Goal: Transaction & Acquisition: Purchase product/service

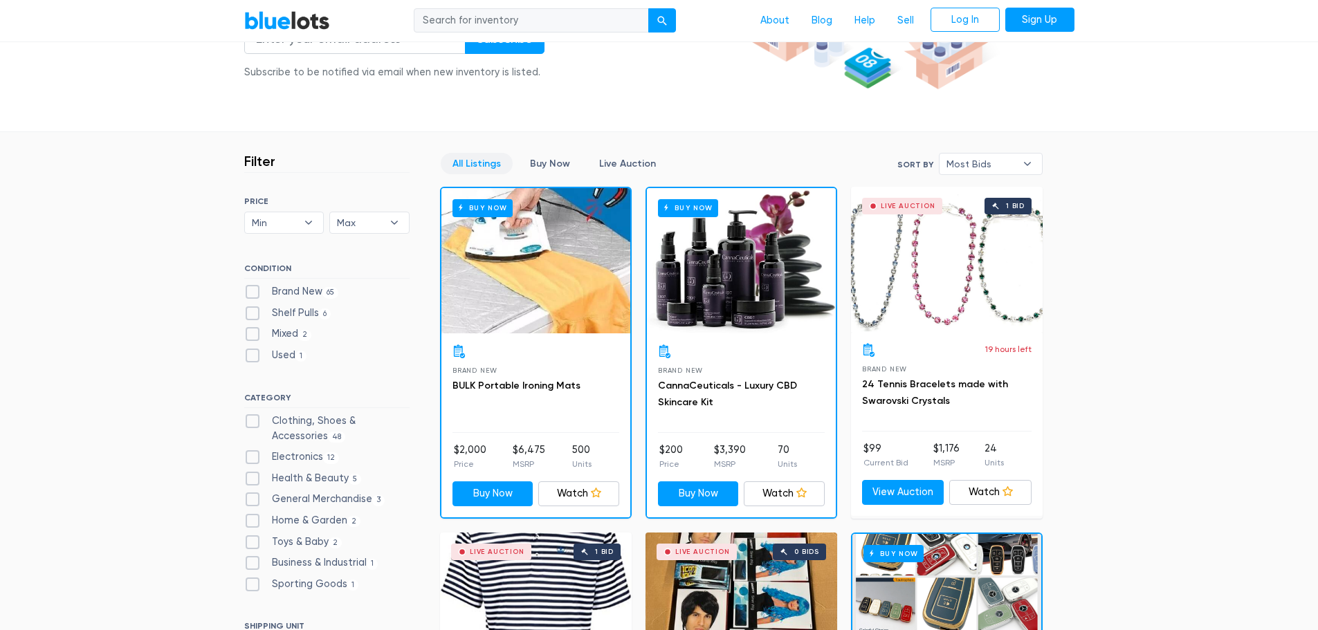
scroll to position [461, 0]
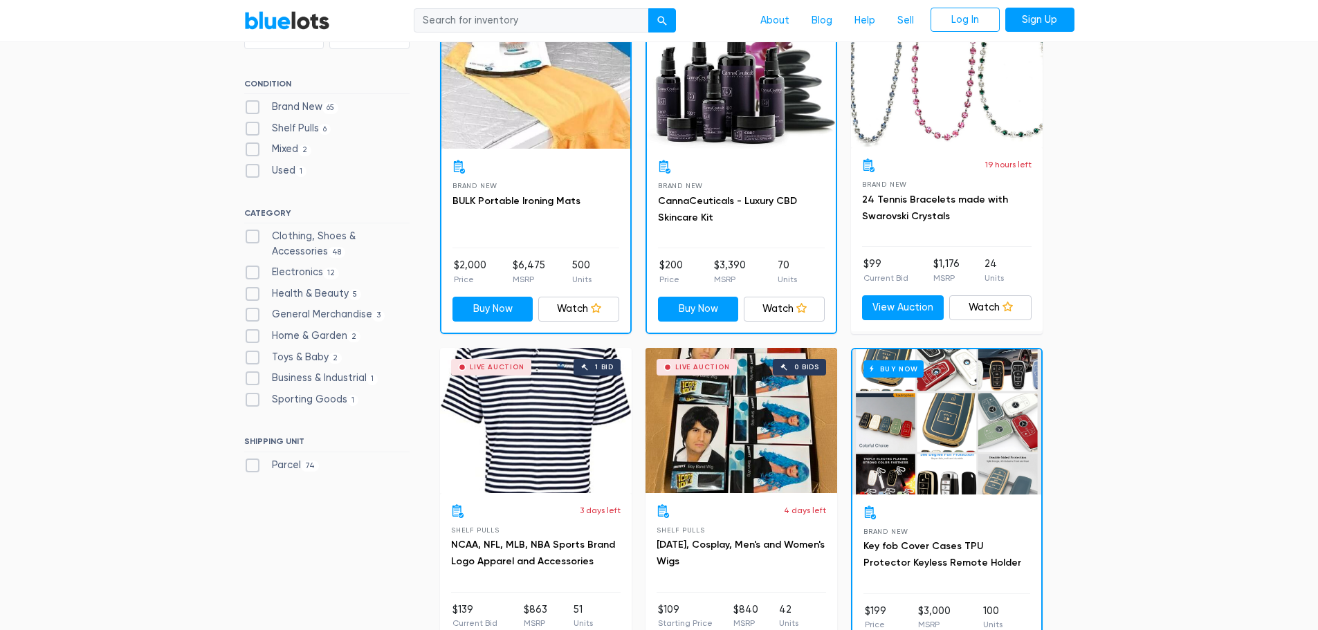
click at [303, 271] on label "Electronics 12" at bounding box center [291, 272] width 95 height 15
click at [253, 271] on input "Electronics 12" at bounding box center [248, 269] width 9 height 9
checkbox input "true"
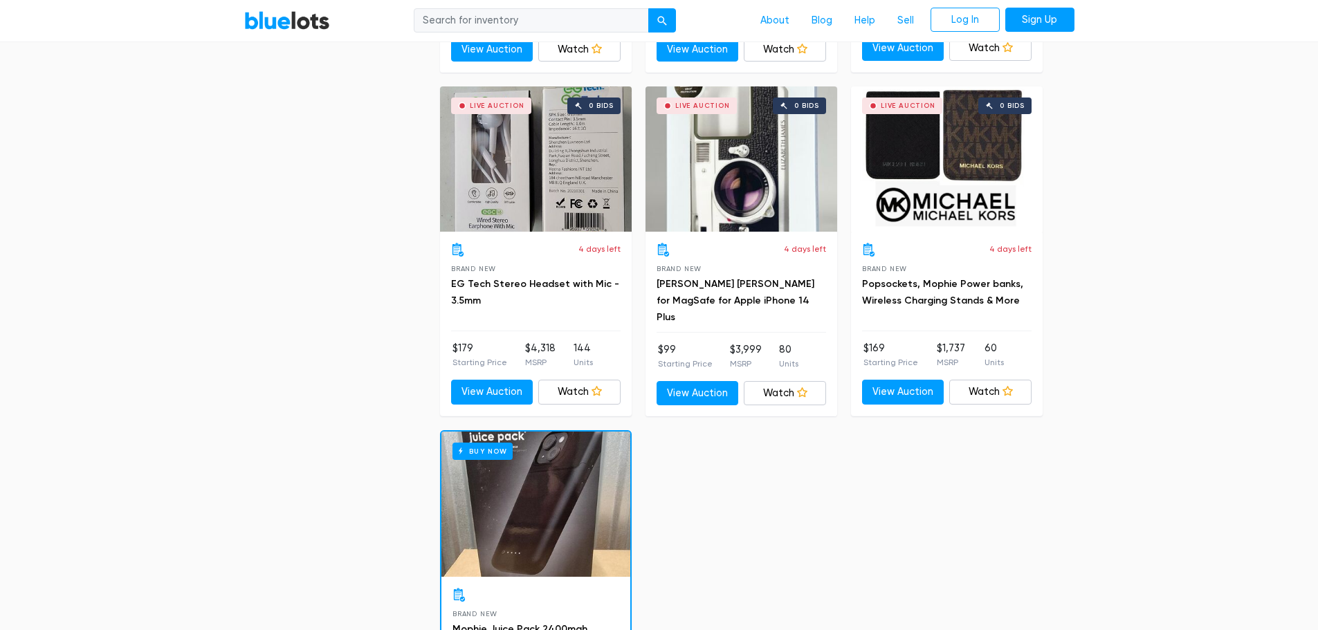
scroll to position [1941, 0]
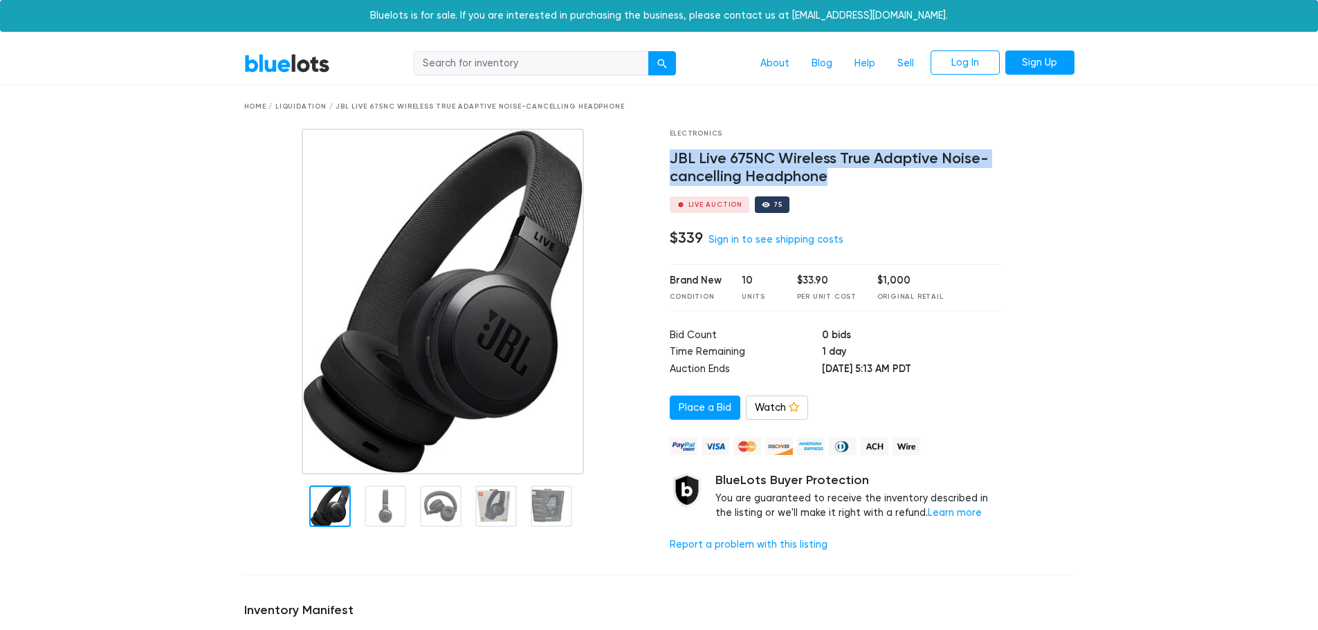
drag, startPoint x: 673, startPoint y: 158, endPoint x: 828, endPoint y: 183, distance: 157.5
click at [828, 183] on h4 "JBL Live 675NC Wireless True Adaptive Noise-cancelling Headphone" at bounding box center [837, 168] width 334 height 36
copy h4 "JBL Live 675NC Wireless True Adaptive Noise-cancelling Headphone"
